Goal: Navigation & Orientation: Find specific page/section

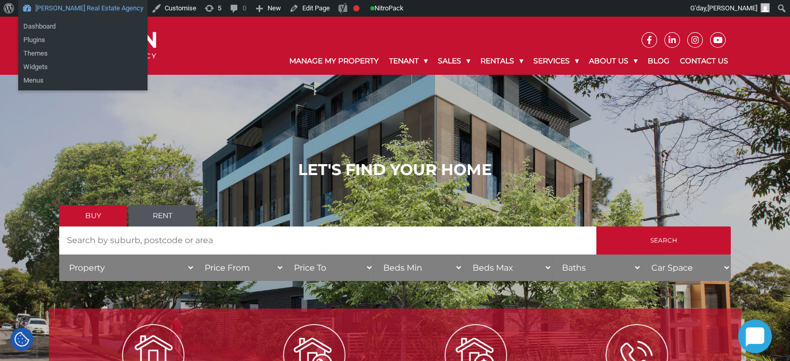
click at [81, 12] on link "[PERSON_NAME] Real Estate Agency" at bounding box center [82, 8] width 129 height 17
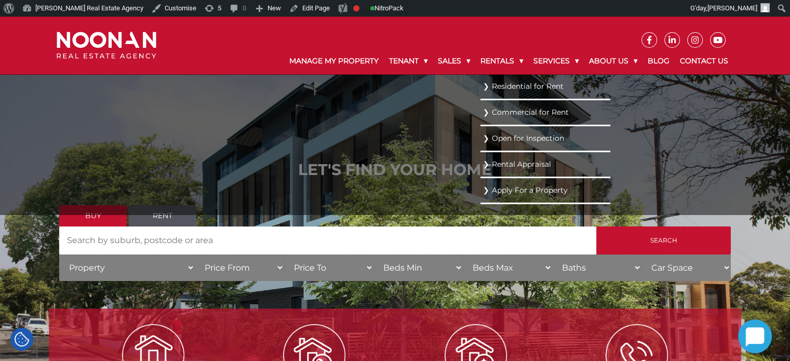
click at [498, 85] on link "Residential for Rent" at bounding box center [545, 86] width 125 height 14
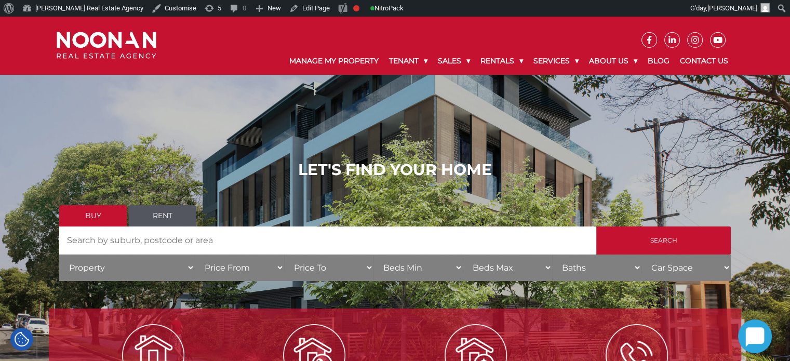
click at [157, 219] on link "Rent" at bounding box center [163, 215] width 68 height 21
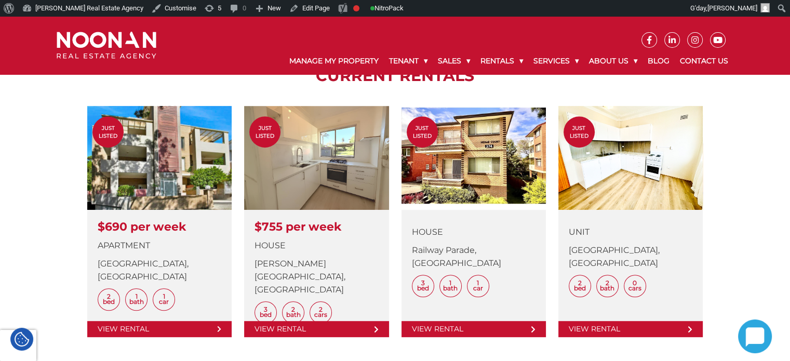
scroll to position [416, 0]
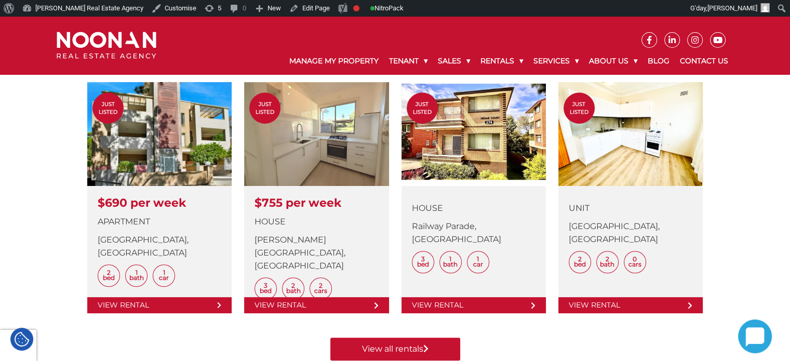
click at [751, 173] on div "Manage my Property Lease my Property Sell my Property Contact Us CURRENT RENTAL…" at bounding box center [395, 126] width 790 height 519
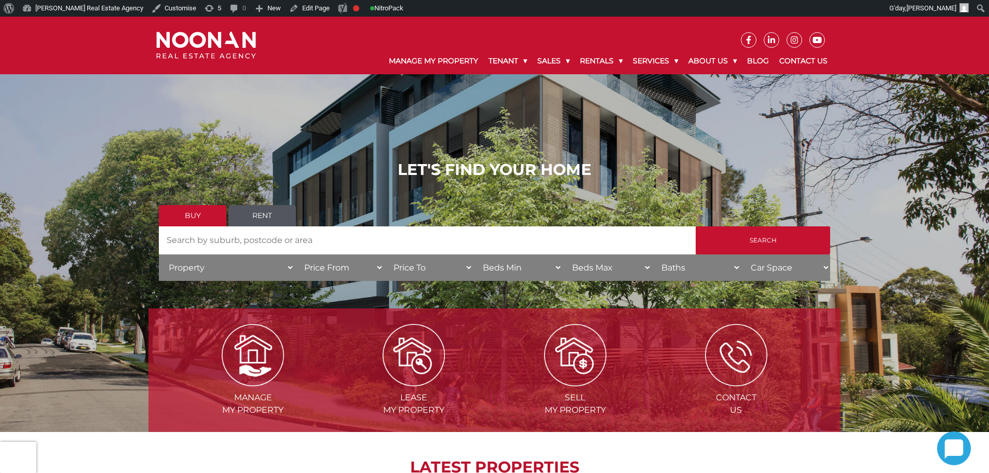
click at [266, 221] on link "Rent" at bounding box center [263, 215] width 68 height 21
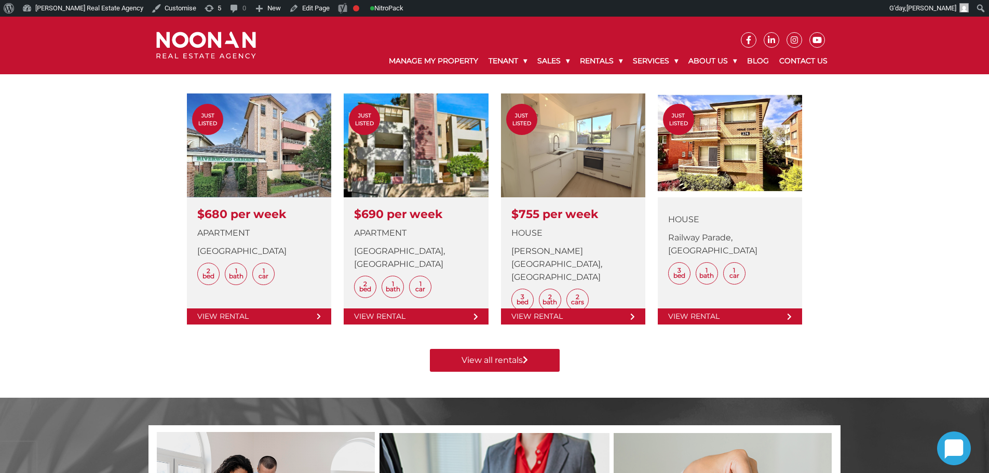
scroll to position [364, 0]
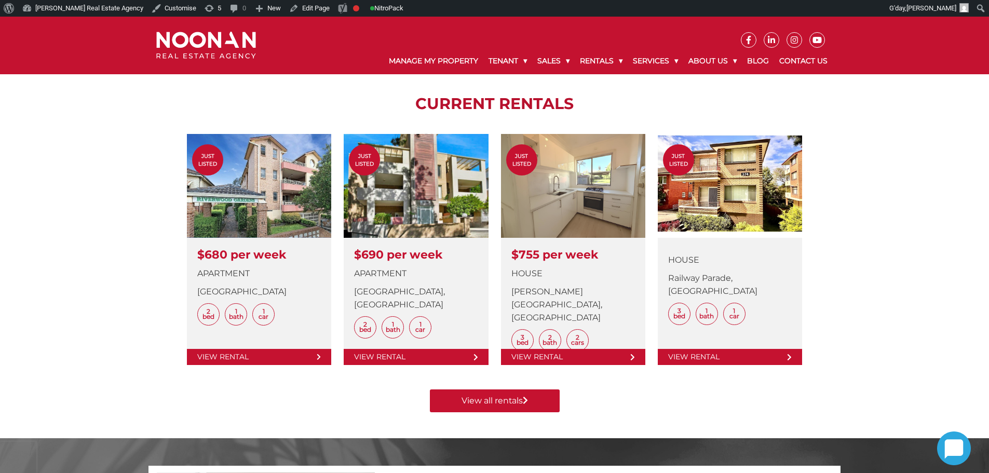
click at [102, 253] on div "Manage my Property Lease my Property Sell my Property Contact Us CURRENT RENTAL…" at bounding box center [494, 178] width 989 height 519
drag, startPoint x: 903, startPoint y: 293, endPoint x: 891, endPoint y: 286, distance: 14.4
click at [899, 290] on div "Manage my Property Lease my Property Sell my Property Contact Us CURRENT RENTAL…" at bounding box center [494, 178] width 989 height 519
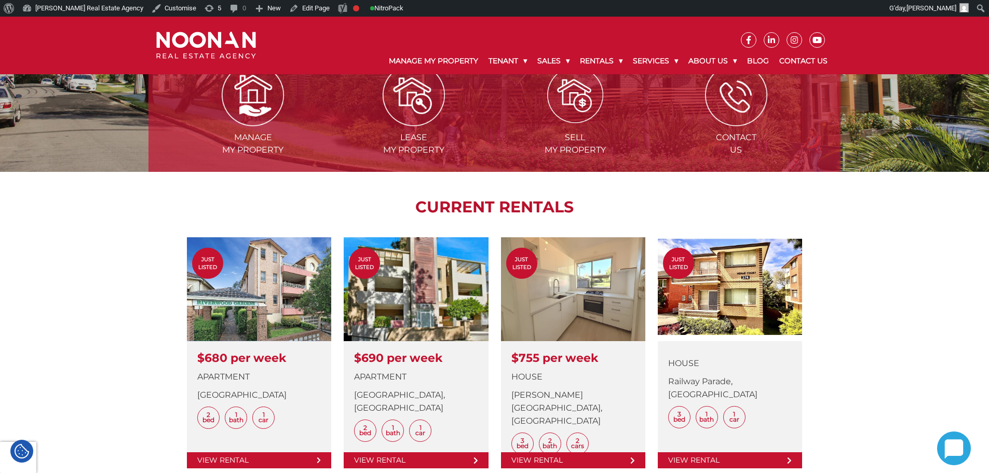
scroll to position [260, 0]
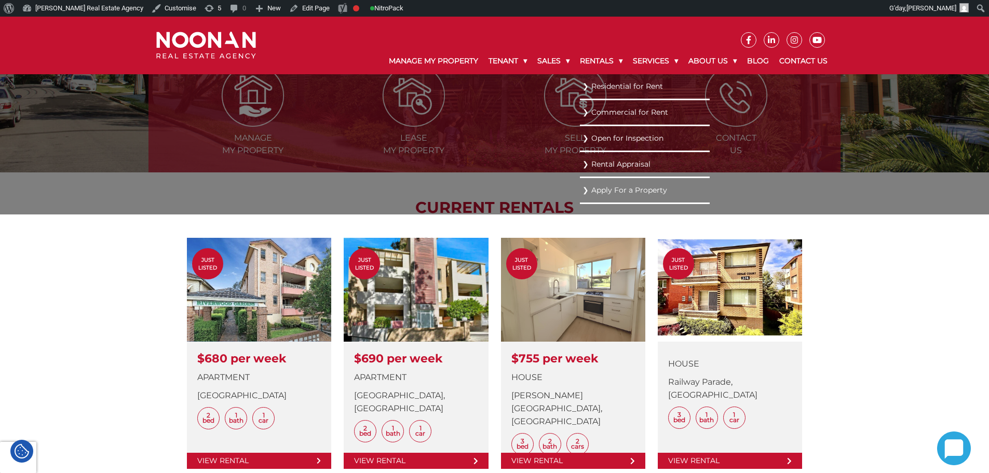
click at [595, 86] on link "Residential for Rent" at bounding box center [645, 86] width 125 height 14
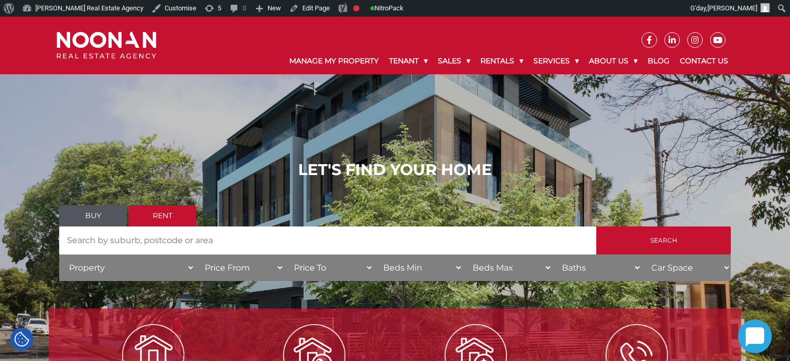
scroll to position [416, 0]
